Goal: Communication & Community: Answer question/provide support

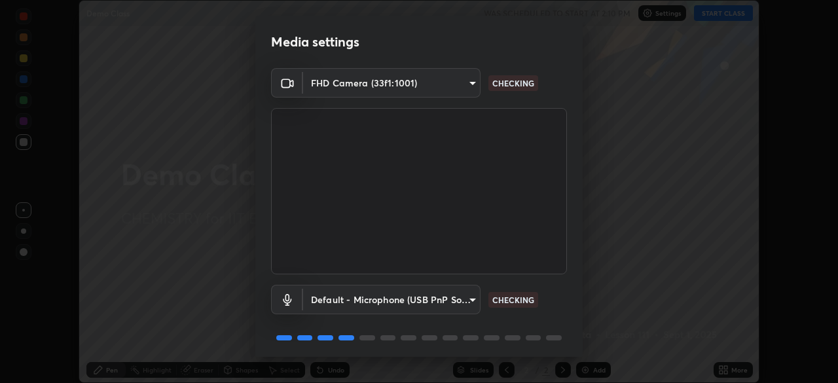
scroll to position [46, 0]
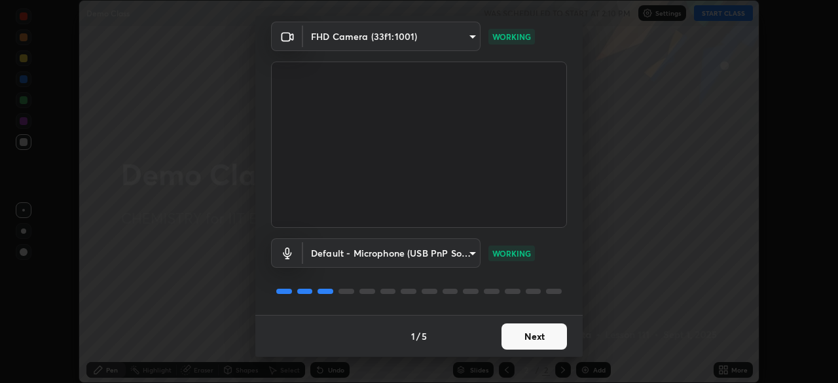
click at [539, 334] on button "Next" at bounding box center [533, 336] width 65 height 26
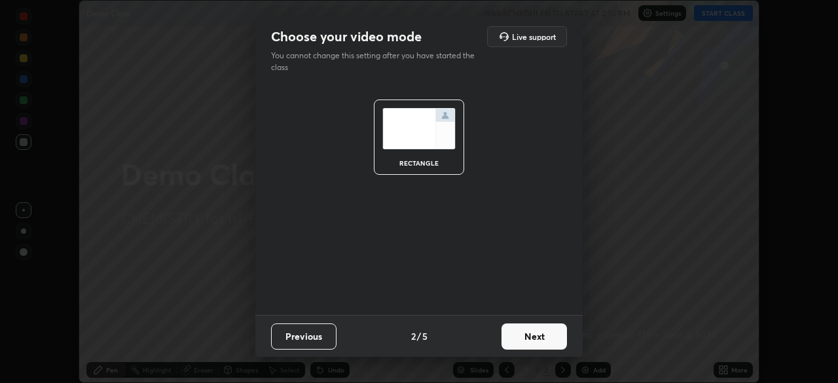
scroll to position [0, 0]
click at [545, 336] on button "Next" at bounding box center [533, 336] width 65 height 26
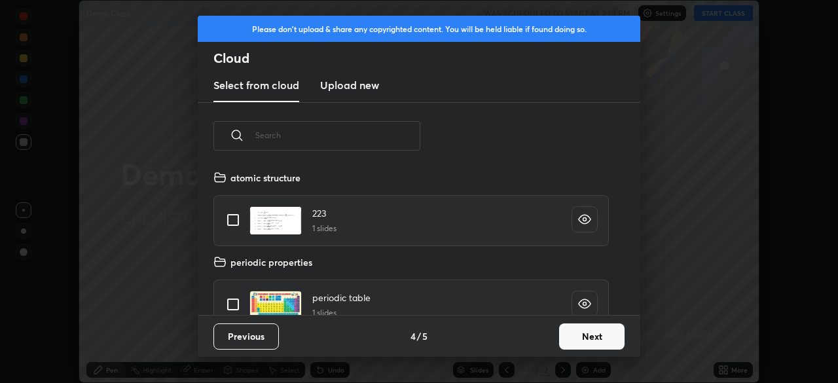
click at [585, 337] on button "Next" at bounding box center [591, 336] width 65 height 26
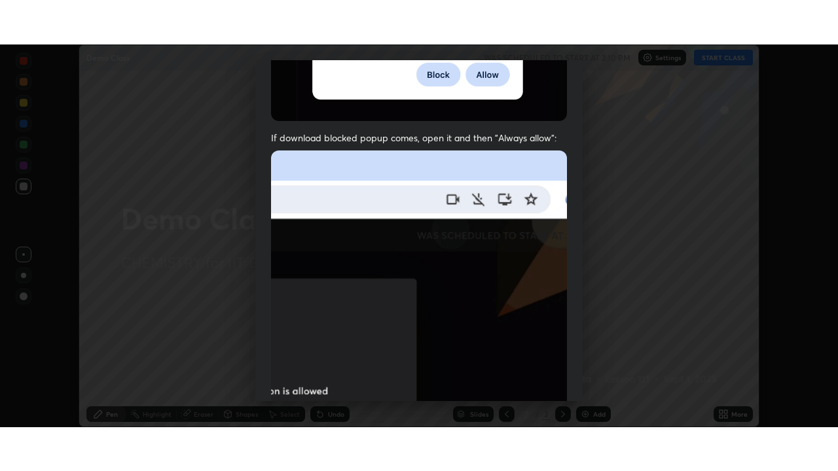
scroll to position [313, 0]
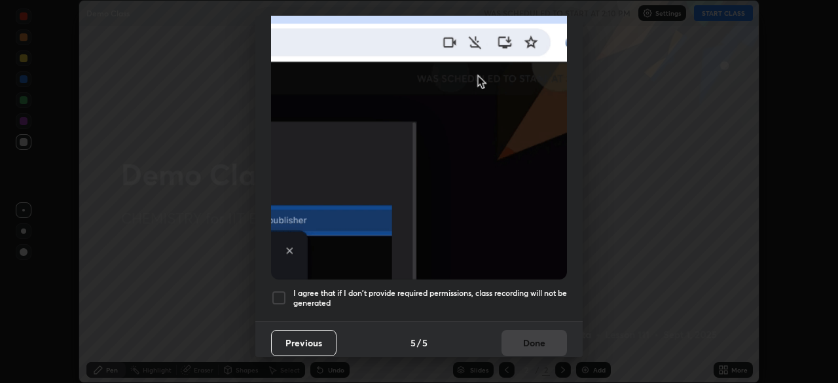
click at [277, 290] on div at bounding box center [279, 298] width 16 height 16
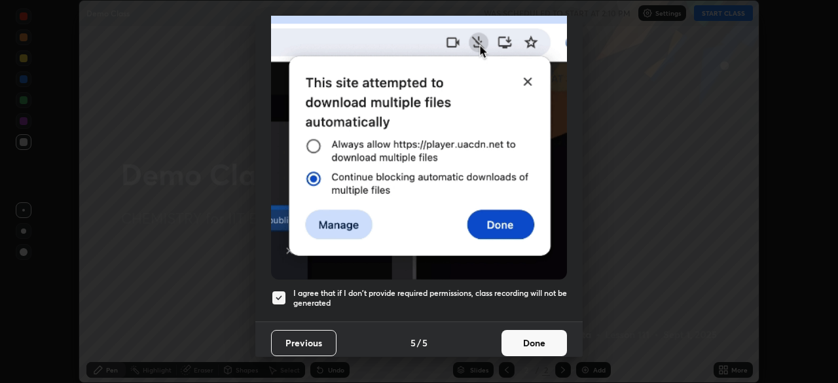
click at [529, 336] on button "Done" at bounding box center [533, 343] width 65 height 26
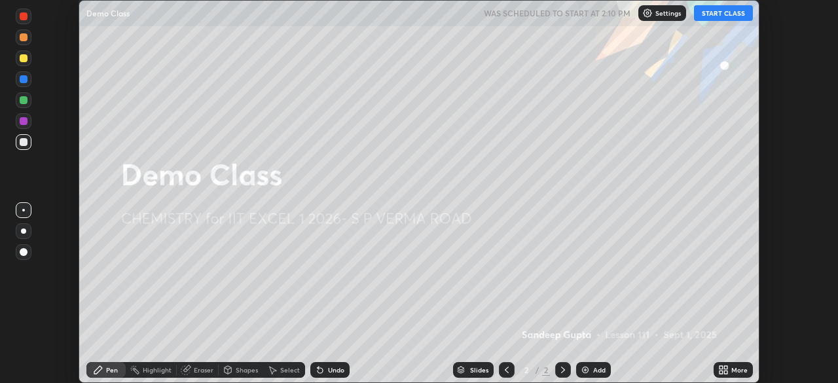
click at [725, 367] on icon at bounding box center [725, 367] width 3 height 3
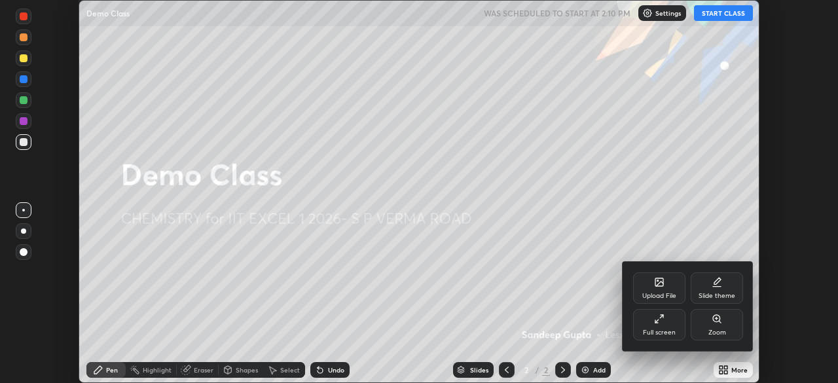
click at [660, 324] on div "Full screen" at bounding box center [659, 324] width 52 height 31
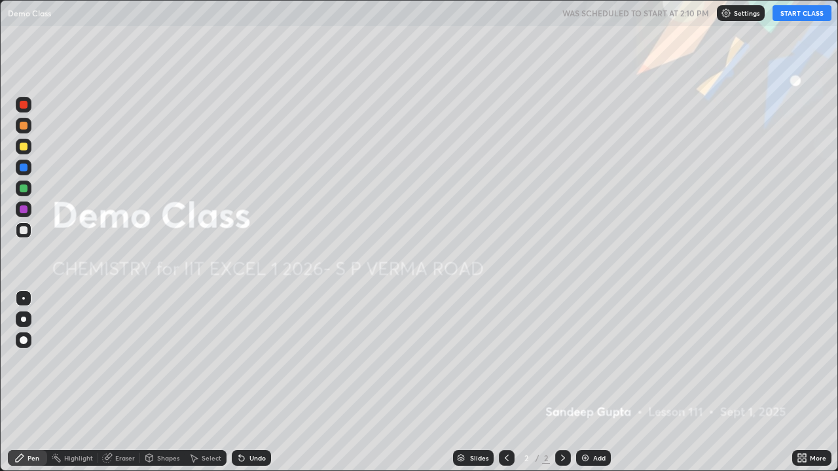
scroll to position [471, 838]
click at [561, 382] on icon at bounding box center [563, 458] width 10 height 10
click at [595, 382] on div "Add" at bounding box center [599, 458] width 12 height 7
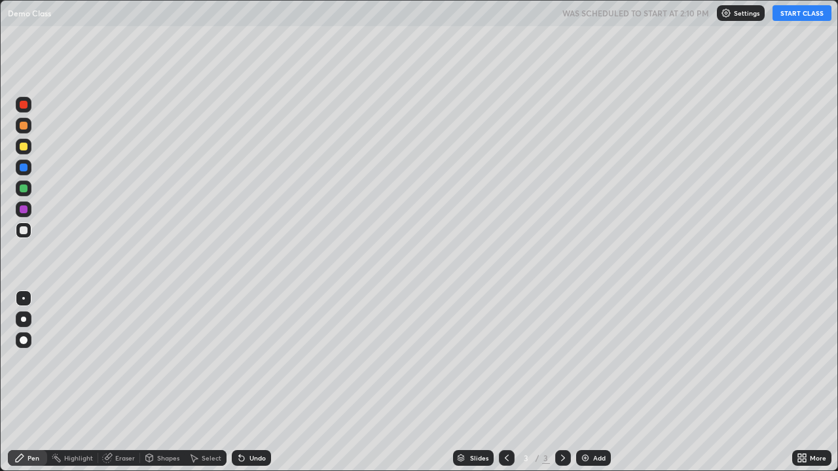
click at [797, 13] on button "START CLASS" at bounding box center [801, 13] width 59 height 16
click at [208, 382] on div "Select" at bounding box center [212, 458] width 20 height 7
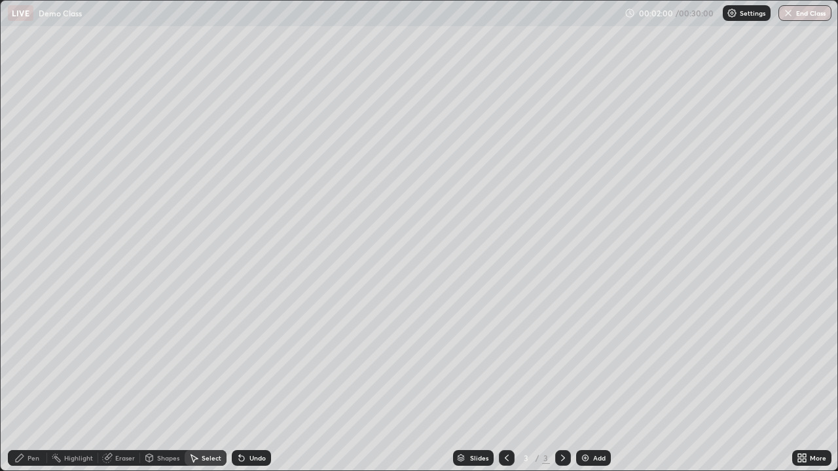
click at [205, 382] on div "Select" at bounding box center [212, 458] width 20 height 7
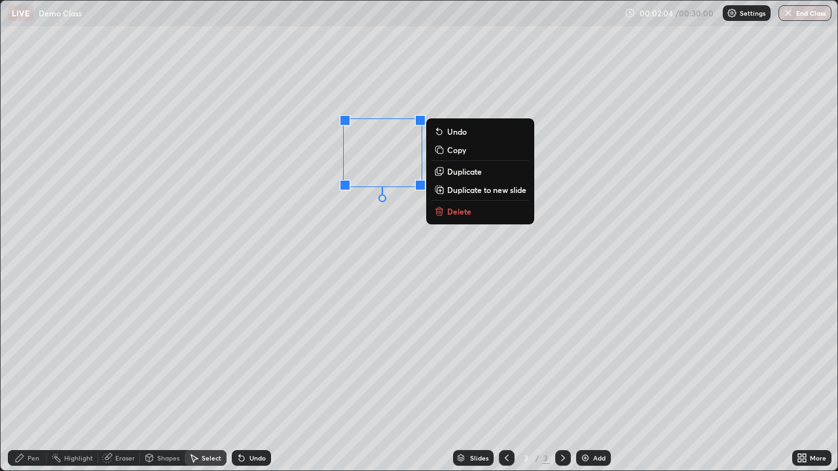
click at [336, 240] on div "0 ° Undo Copy Duplicate Duplicate to new slide Delete" at bounding box center [419, 236] width 836 height 470
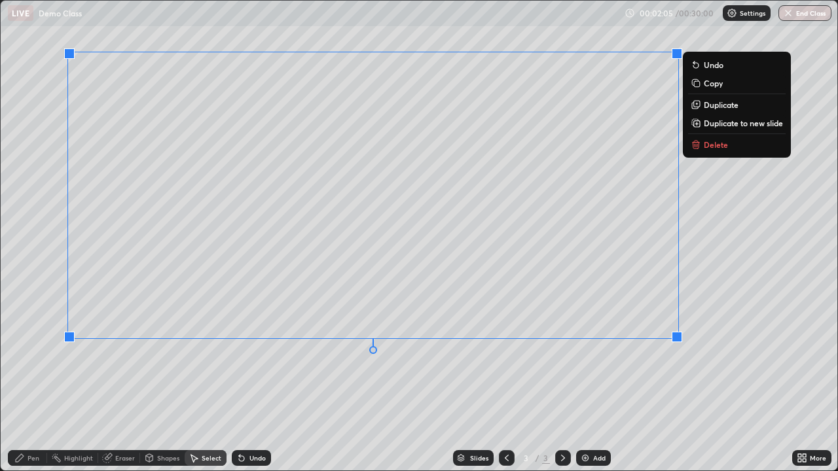
click at [553, 371] on div "0 ° Undo Copy Duplicate Duplicate to new slide Delete" at bounding box center [419, 236] width 836 height 470
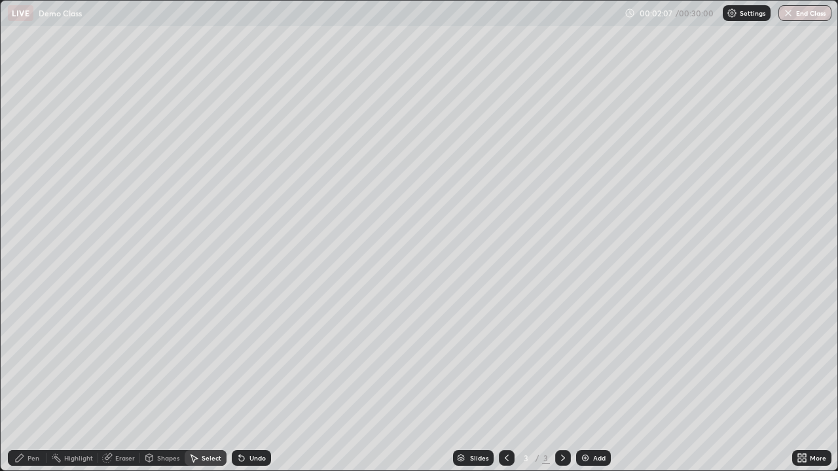
click at [37, 382] on div "Pen" at bounding box center [33, 458] width 12 height 7
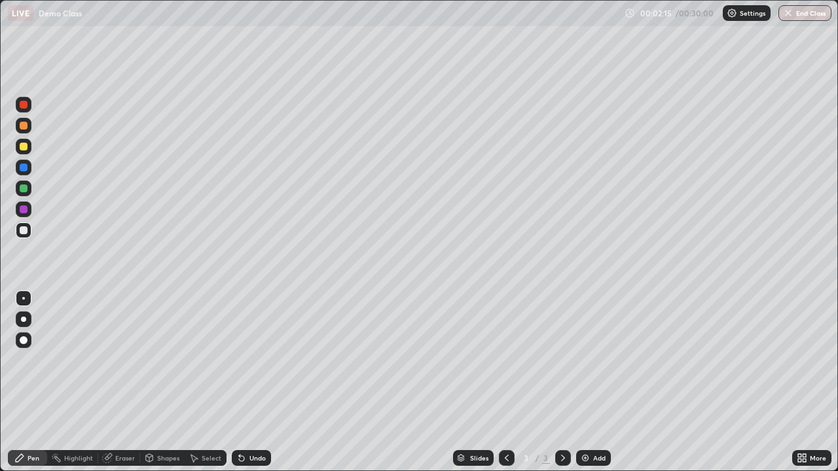
click at [121, 382] on div "Eraser" at bounding box center [119, 458] width 42 height 16
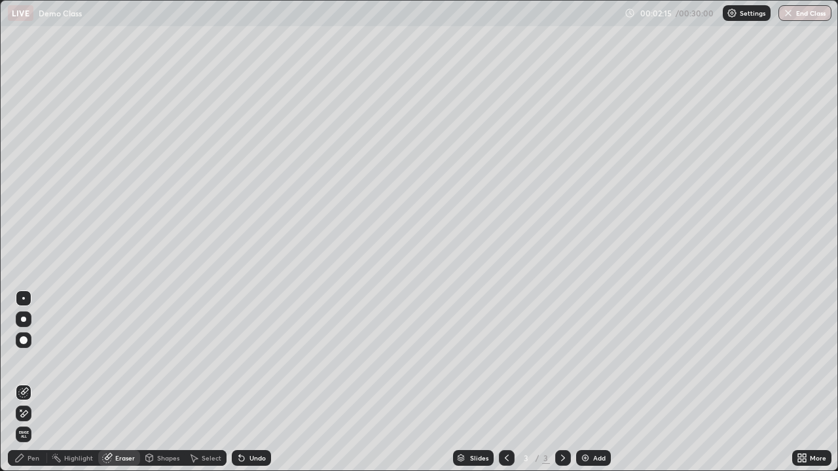
click at [24, 382] on span "Erase all" at bounding box center [23, 435] width 14 height 8
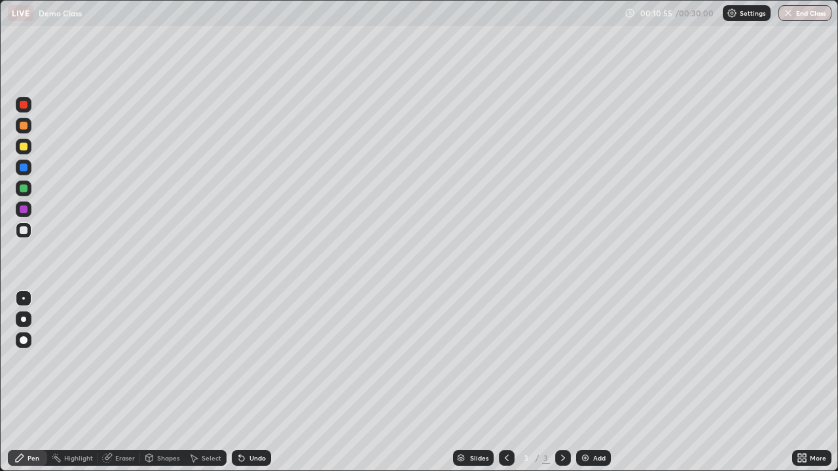
click at [28, 149] on div at bounding box center [24, 147] width 16 height 16
click at [561, 382] on icon at bounding box center [563, 458] width 10 height 10
click at [597, 382] on div "Add" at bounding box center [599, 458] width 12 height 7
click at [811, 16] on button "End Class" at bounding box center [804, 13] width 53 height 16
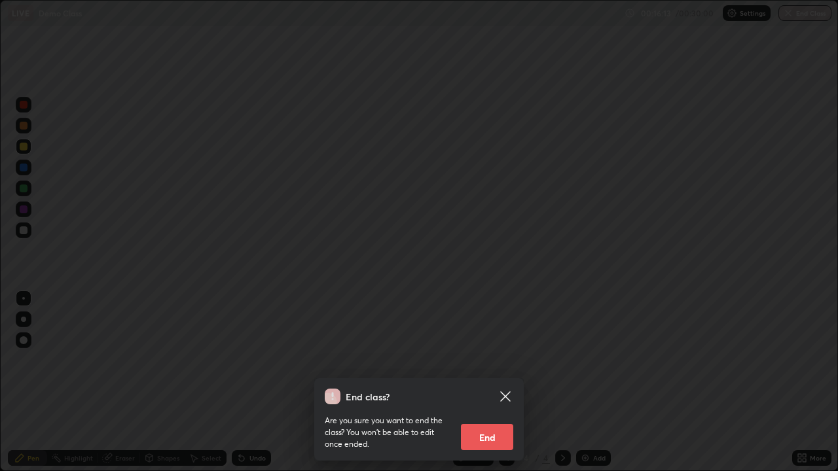
click at [487, 382] on button "End" at bounding box center [487, 437] width 52 height 26
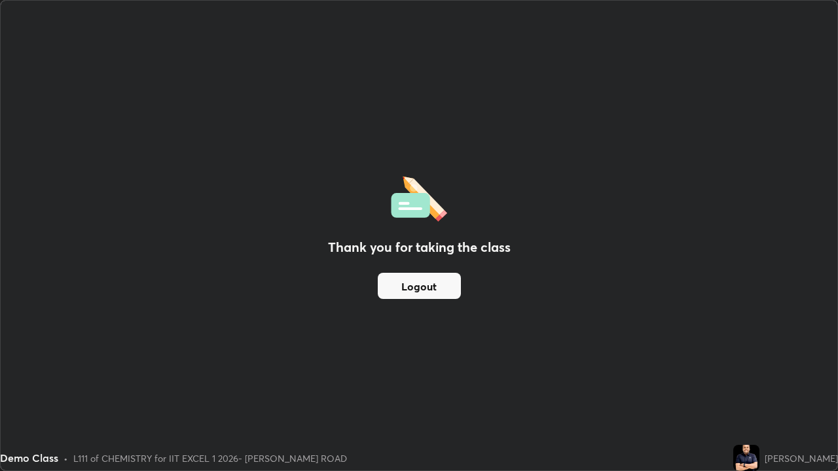
click at [433, 280] on button "Logout" at bounding box center [419, 286] width 83 height 26
